Goal: Find contact information: Find contact information

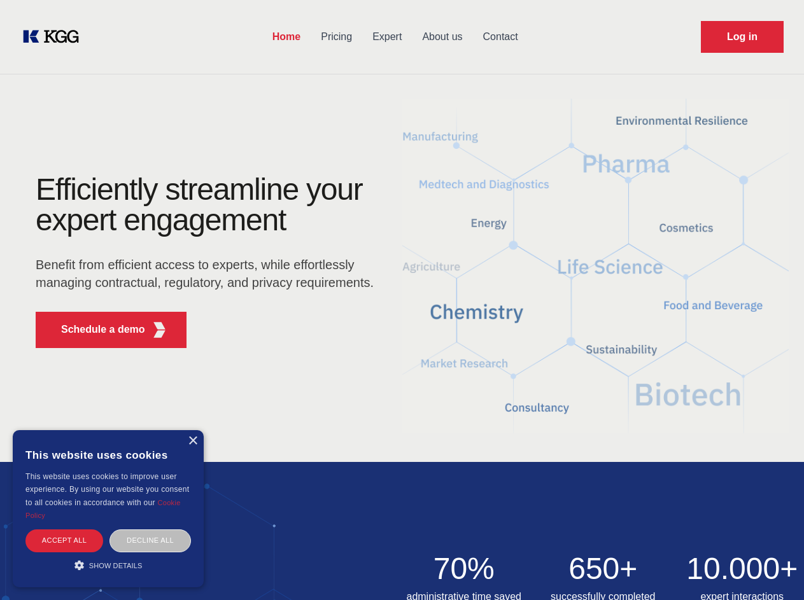
click at [402, 300] on div "Efficiently streamline your expert engagement Benefit from efficient access to …" at bounding box center [208, 266] width 387 height 184
click at [95, 330] on p "Schedule a demo" at bounding box center [103, 329] width 84 height 15
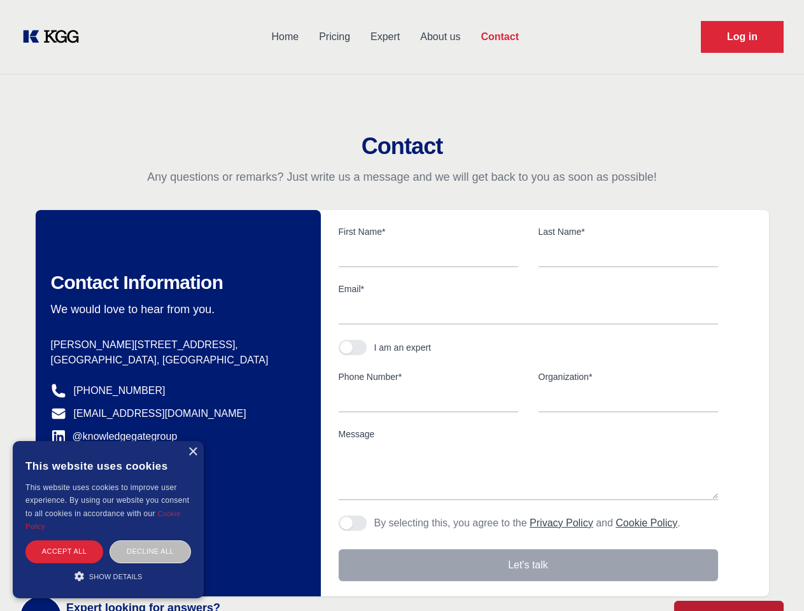
click at [192, 441] on div "× This website uses cookies This website uses cookies to improve user experienc…" at bounding box center [108, 519] width 191 height 157
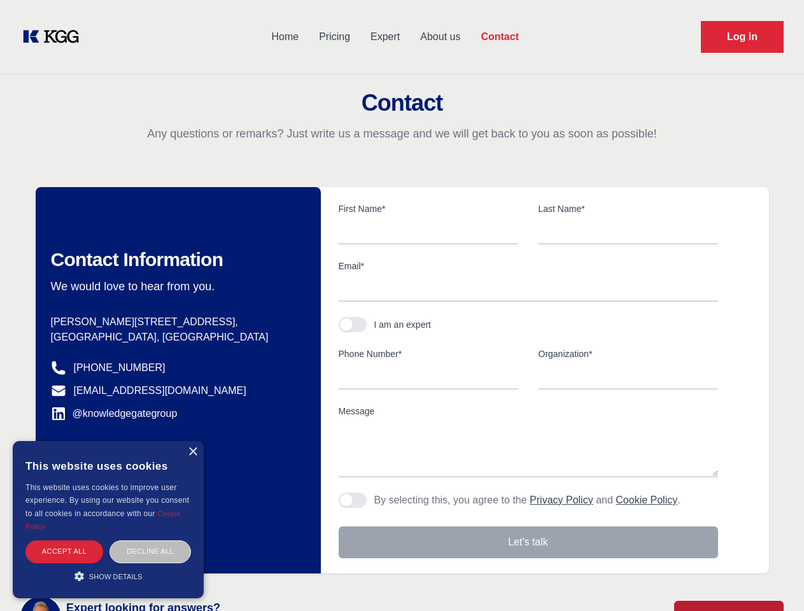
click at [64, 541] on div "Accept all" at bounding box center [64, 552] width 78 height 22
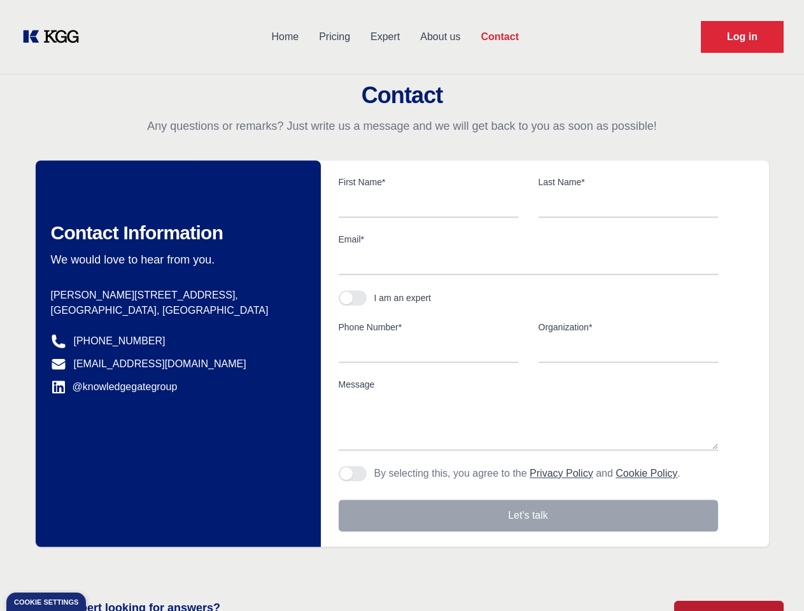
click at [150, 541] on div "Contact Information We would love to hear from you. Postal address [PERSON_NAME…" at bounding box center [178, 353] width 285 height 386
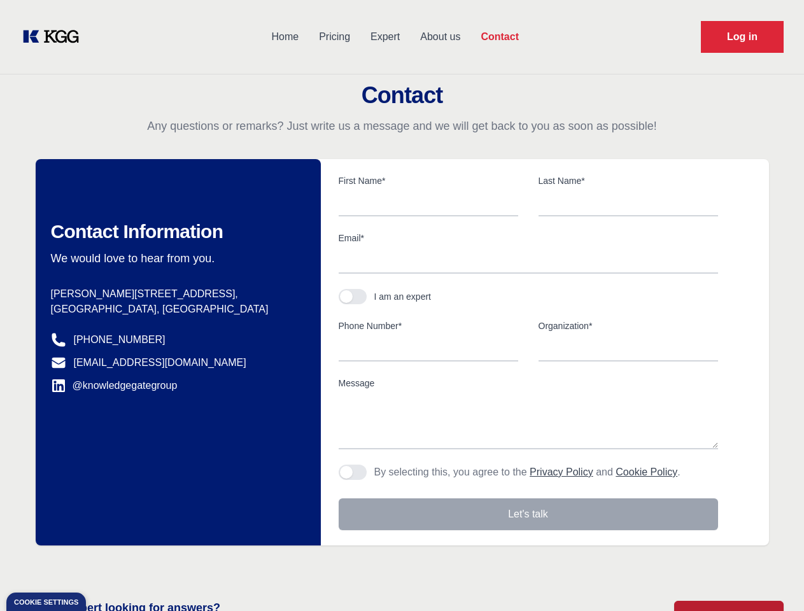
click at [108, 565] on main "Contact Any questions or remarks? Just write us a message and we will get back …" at bounding box center [402, 331] width 804 height 663
